Goal: Information Seeking & Learning: Find specific fact

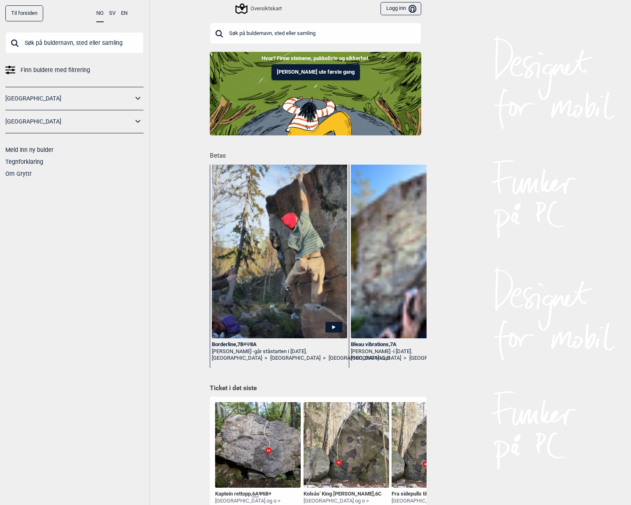
click at [275, 27] on input "text" at bounding box center [316, 33] width 212 height 21
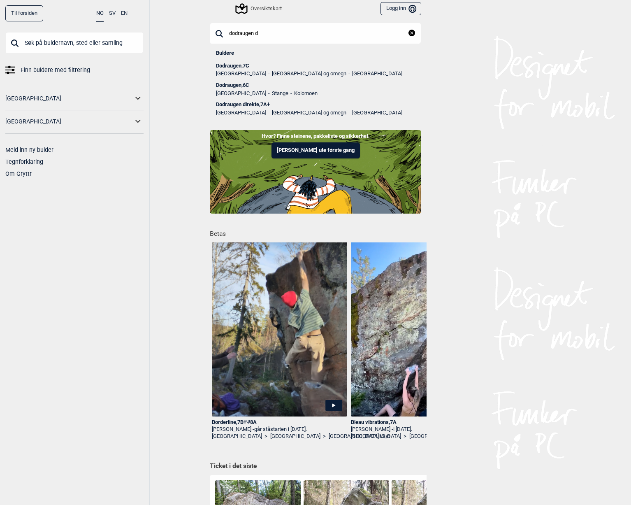
type input "dodraugen d"
click at [238, 106] on div "Dodraugen direkte , 7A+" at bounding box center [315, 105] width 199 height 6
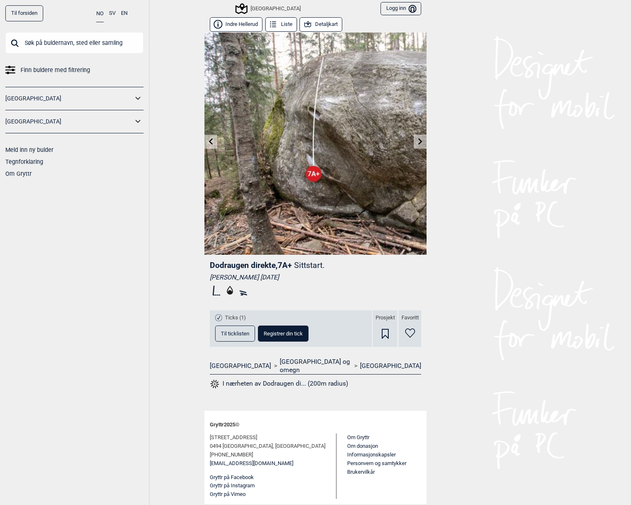
click at [421, 141] on icon at bounding box center [421, 141] width 4 height 7
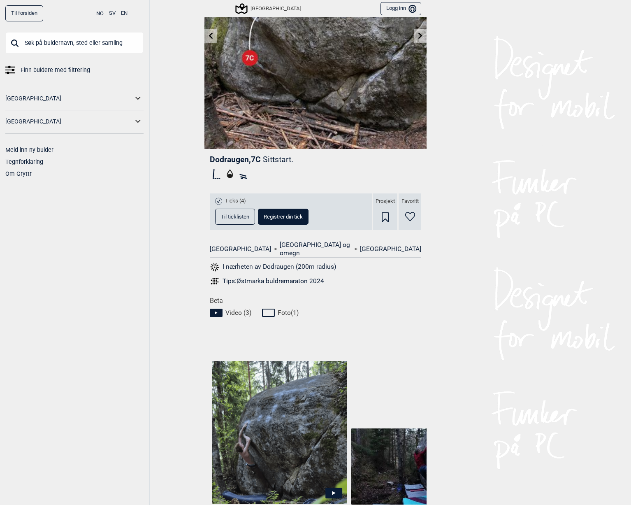
scroll to position [244, 0]
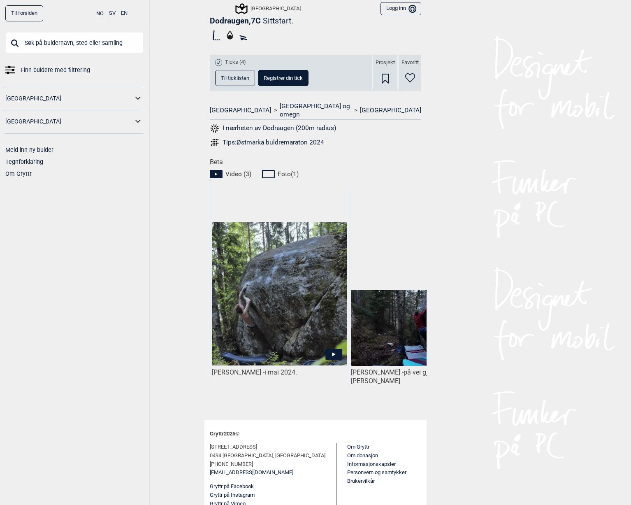
click at [329, 349] on icon at bounding box center [334, 354] width 17 height 11
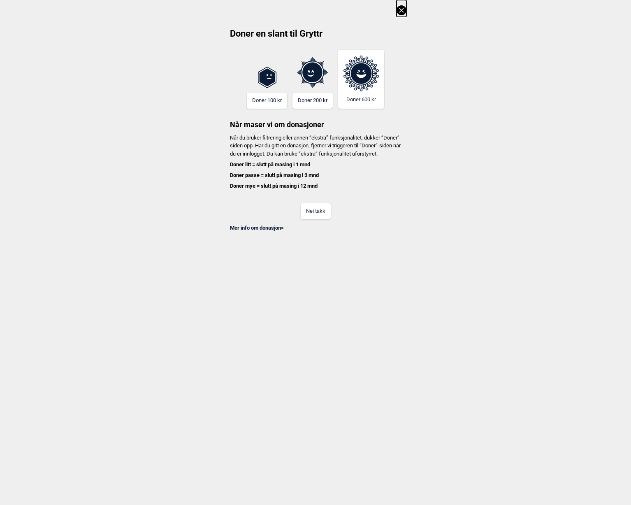
click at [299, 228] on div "Mer info om donasjon >" at bounding box center [316, 225] width 182 height 12
click at [313, 219] on button "Nei takk" at bounding box center [316, 211] width 30 height 16
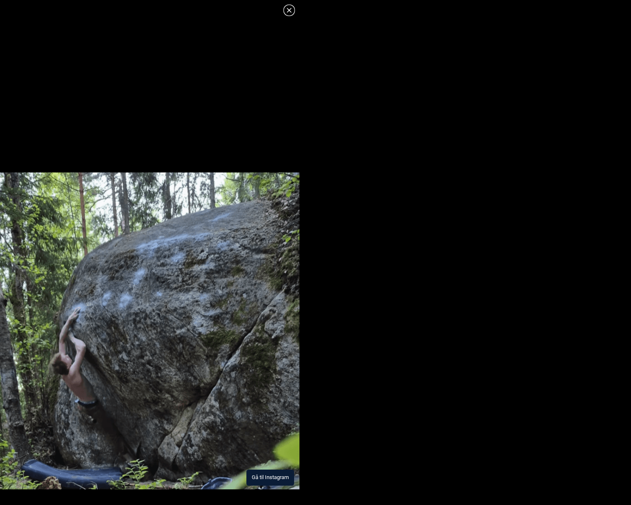
click at [268, 475] on button "Gå til Instagram" at bounding box center [271, 478] width 48 height 16
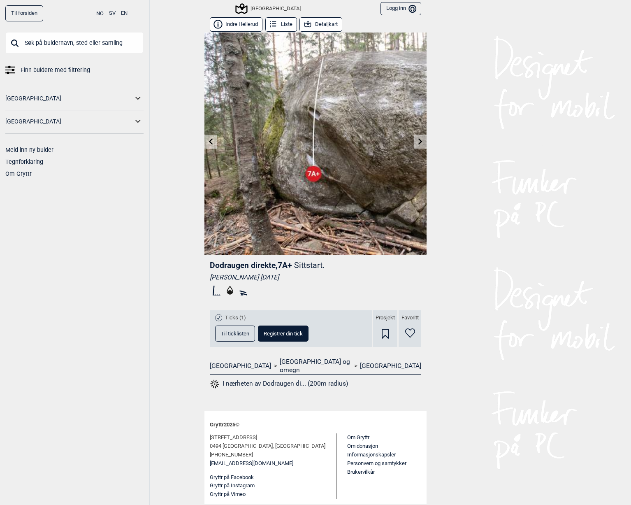
click at [418, 142] on icon at bounding box center [420, 141] width 7 height 7
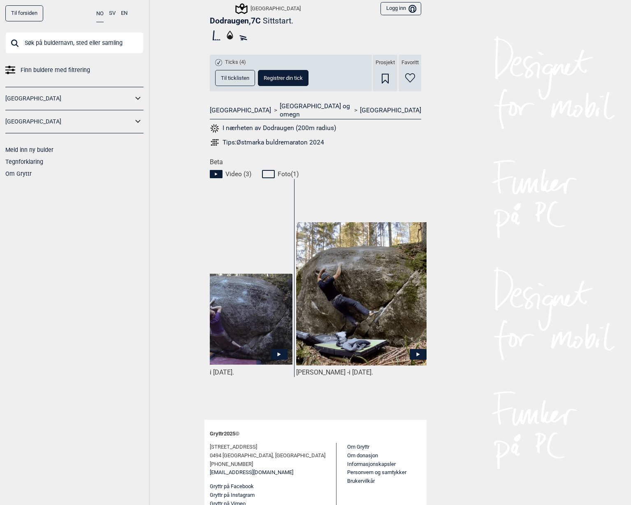
scroll to position [0, 340]
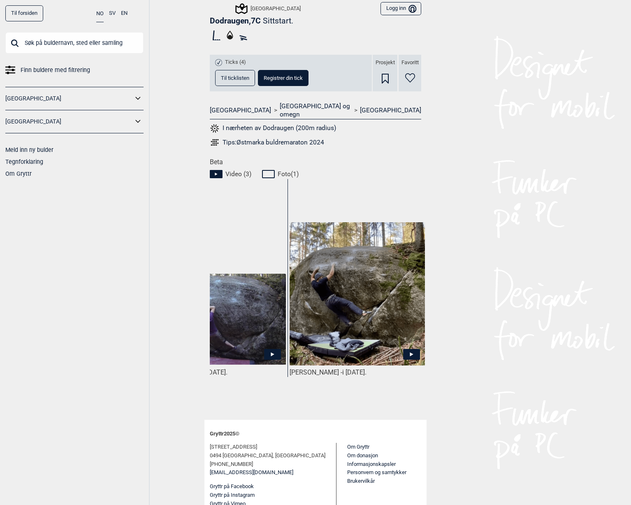
click at [410, 352] on icon at bounding box center [411, 354] width 3 height 4
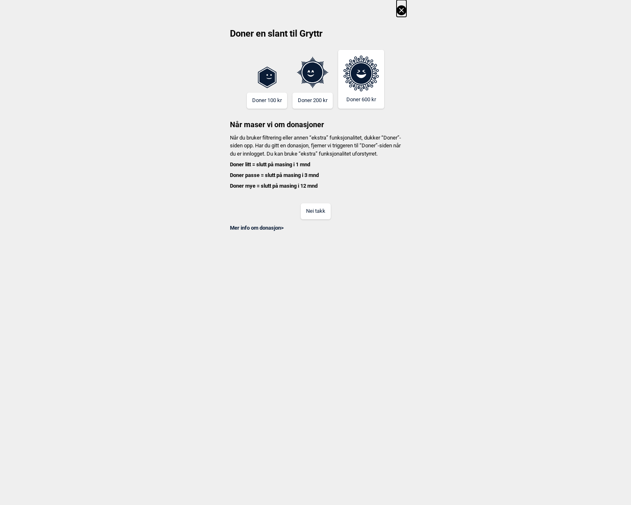
click at [325, 215] on button "Nei takk" at bounding box center [316, 211] width 30 height 16
